Goal: Browse casually: Explore the website without a specific task or goal

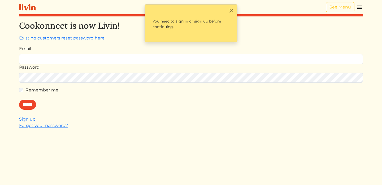
click at [72, 58] on input "Email" at bounding box center [190, 59] width 343 height 10
type input "**********"
click at [27, 104] on input "******" at bounding box center [27, 105] width 17 height 10
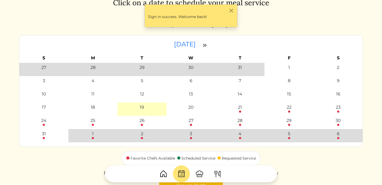
scroll to position [23, 0]
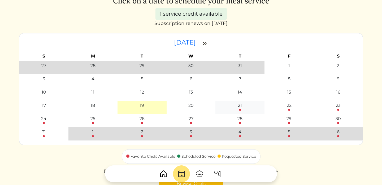
click at [240, 107] on div "21" at bounding box center [240, 105] width 4 height 6
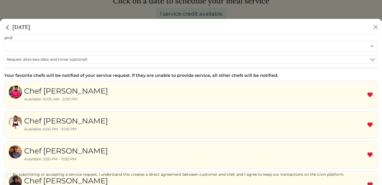
scroll to position [32, 0]
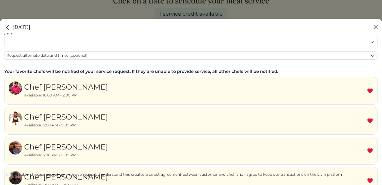
click at [375, 28] on button "Close" at bounding box center [375, 27] width 8 height 8
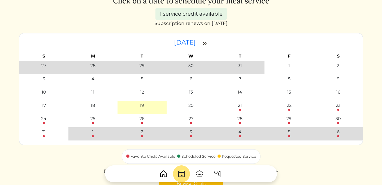
scroll to position [0, 0]
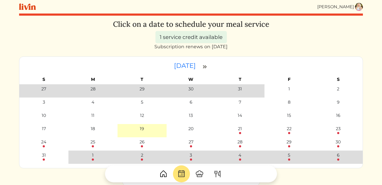
click at [27, 8] on img at bounding box center [27, 6] width 17 height 7
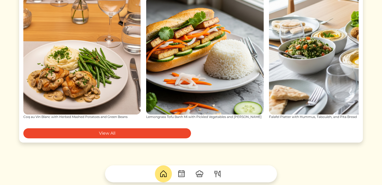
scroll to position [663, 0]
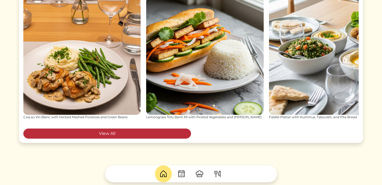
click at [112, 135] on link "View All" at bounding box center [106, 134] width 167 height 10
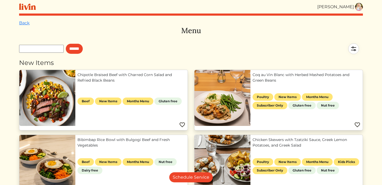
click at [354, 48] on img at bounding box center [353, 48] width 19 height 19
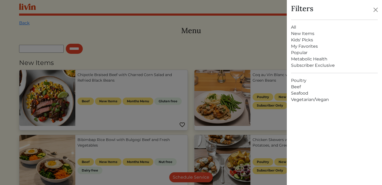
click at [295, 25] on link "All" at bounding box center [334, 27] width 87 height 6
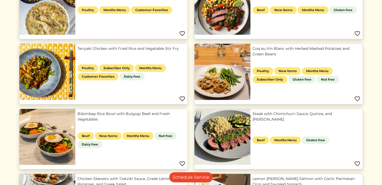
scroll to position [162, 0]
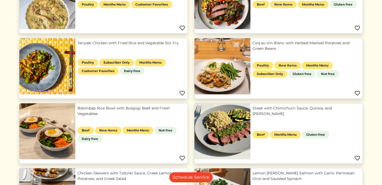
click at [252, 51] on link "Coq au Vin Blanc with Herbed Mashed Potatoes and Green Beans" at bounding box center [306, 45] width 108 height 11
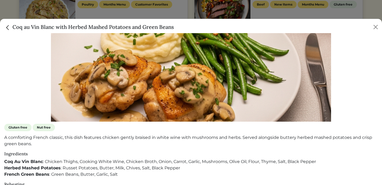
scroll to position [127, 0]
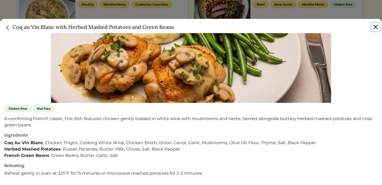
click at [375, 26] on button "Close" at bounding box center [375, 27] width 8 height 8
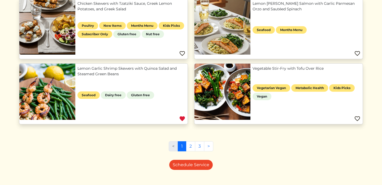
scroll to position [340, 0]
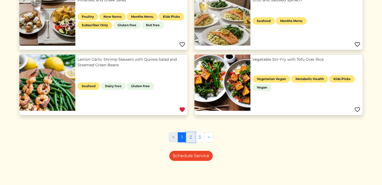
click at [190, 138] on link "2" at bounding box center [190, 137] width 9 height 10
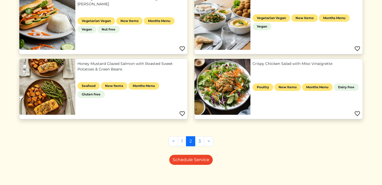
scroll to position [403, 0]
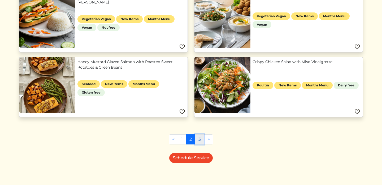
click at [198, 138] on link "3" at bounding box center [199, 139] width 9 height 10
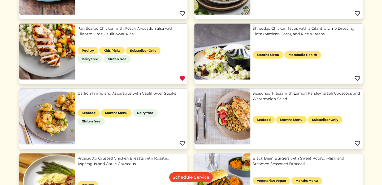
scroll to position [405, 0]
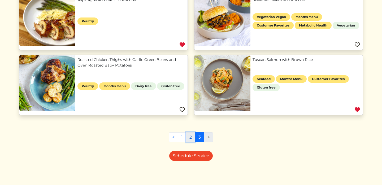
click at [189, 137] on link "2" at bounding box center [190, 137] width 9 height 10
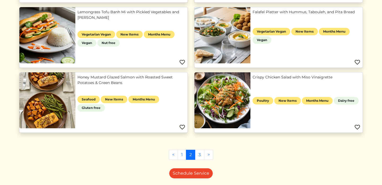
scroll to position [405, 0]
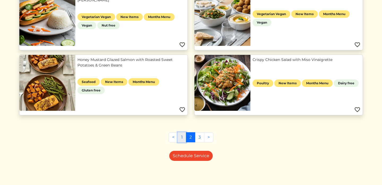
click at [180, 135] on link "1" at bounding box center [182, 137] width 8 height 10
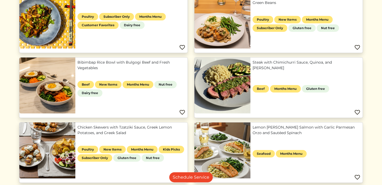
scroll to position [209, 0]
